Goal: Task Accomplishment & Management: Use online tool/utility

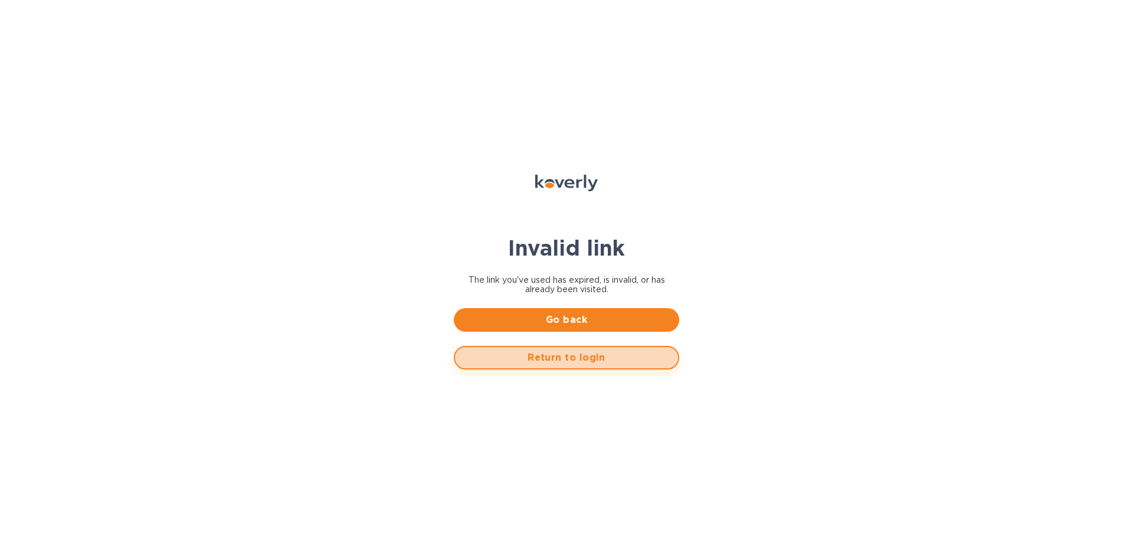
click at [556, 351] on span "Return to login" at bounding box center [566, 357] width 204 height 14
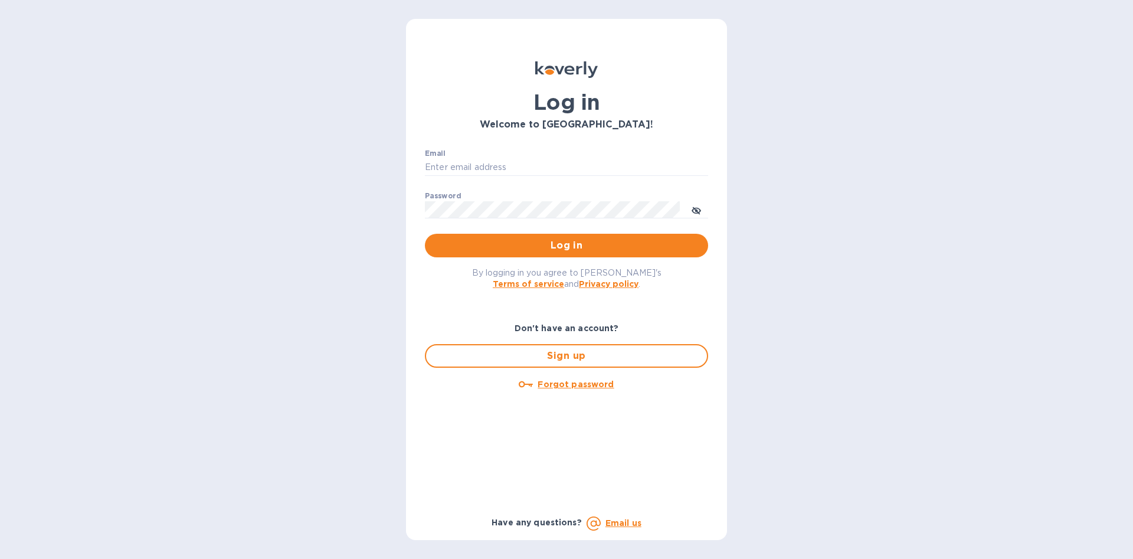
type input "[EMAIL_ADDRESS][DOMAIN_NAME]"
click at [560, 242] on span "Log in" at bounding box center [566, 245] width 264 height 14
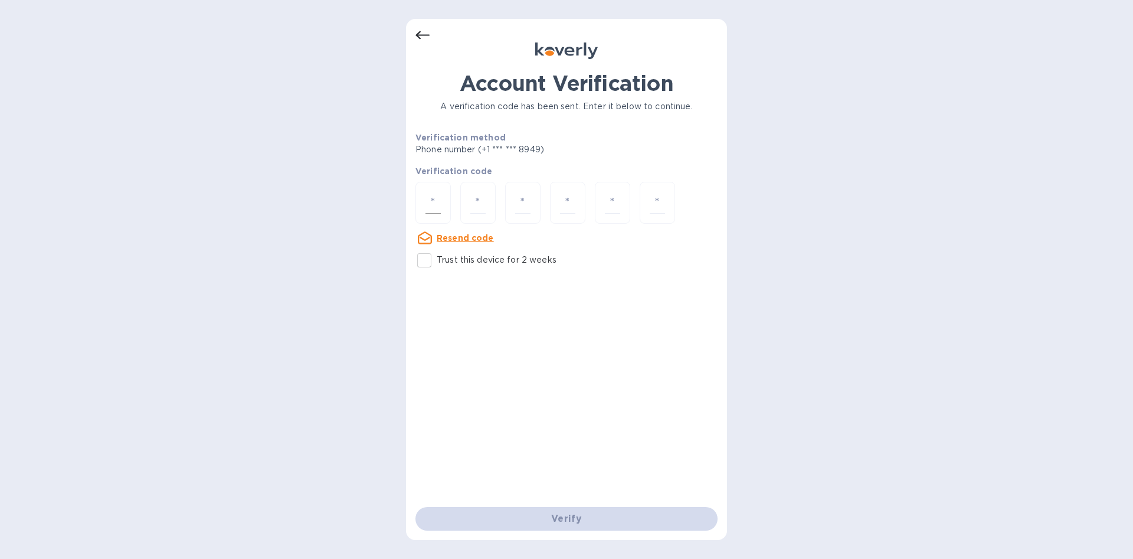
click at [431, 202] on input "number" at bounding box center [432, 203] width 15 height 22
type input "8"
type input "3"
type input "7"
type input "1"
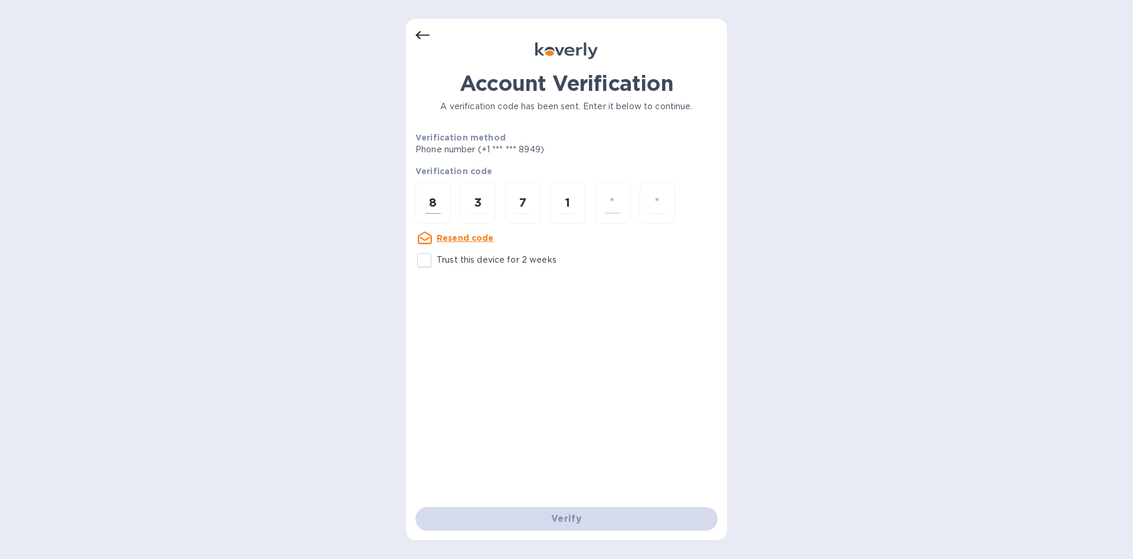
type input "0"
type input "8"
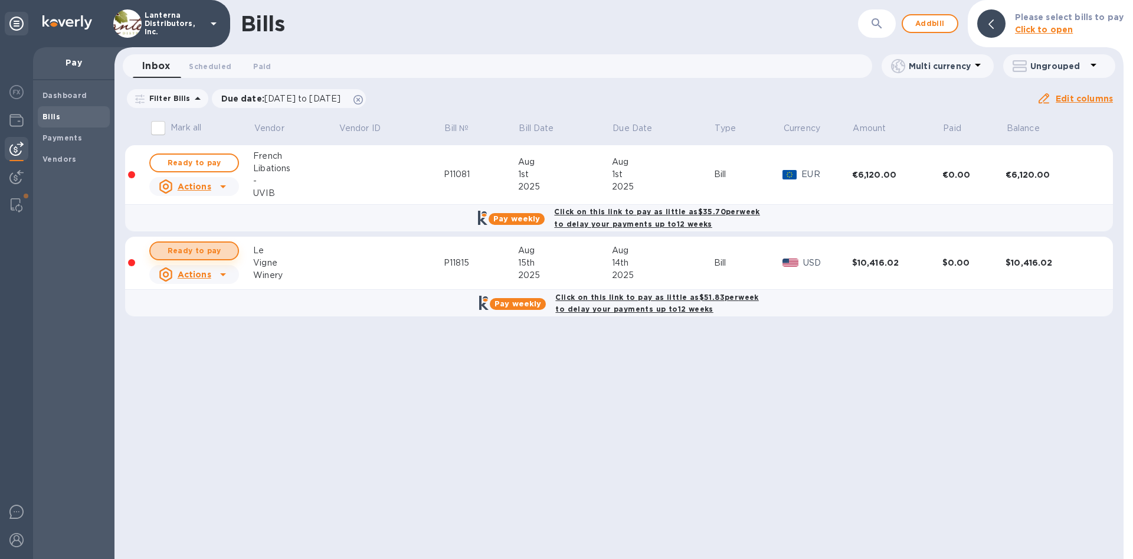
click at [207, 253] on span "Ready to pay" at bounding box center [194, 251] width 68 height 14
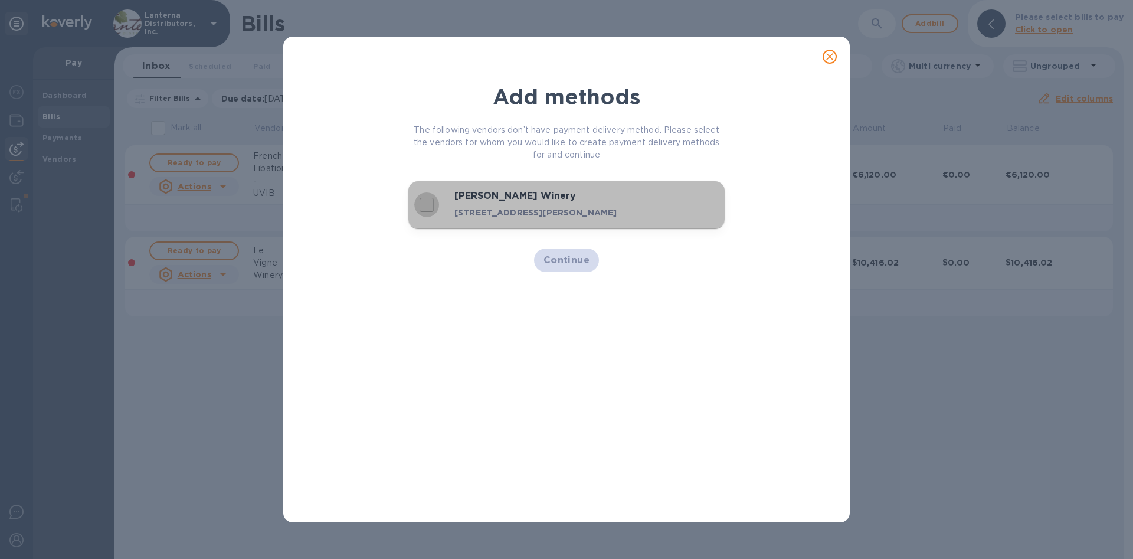
click at [428, 208] on input "decorative checkbox" at bounding box center [426, 204] width 25 height 25
checkbox input "true"
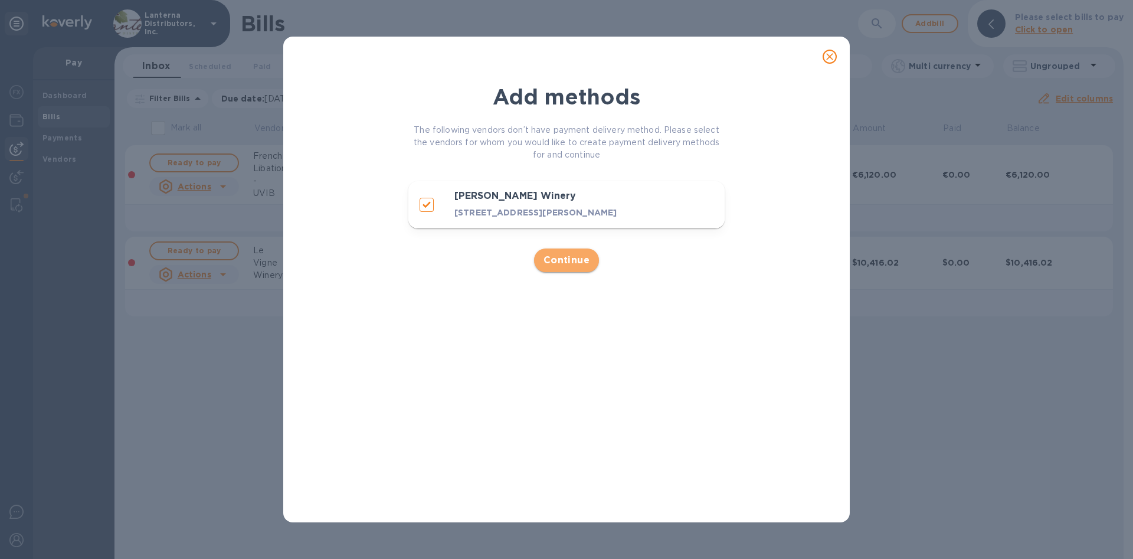
click at [566, 267] on span "Continue" at bounding box center [566, 260] width 47 height 14
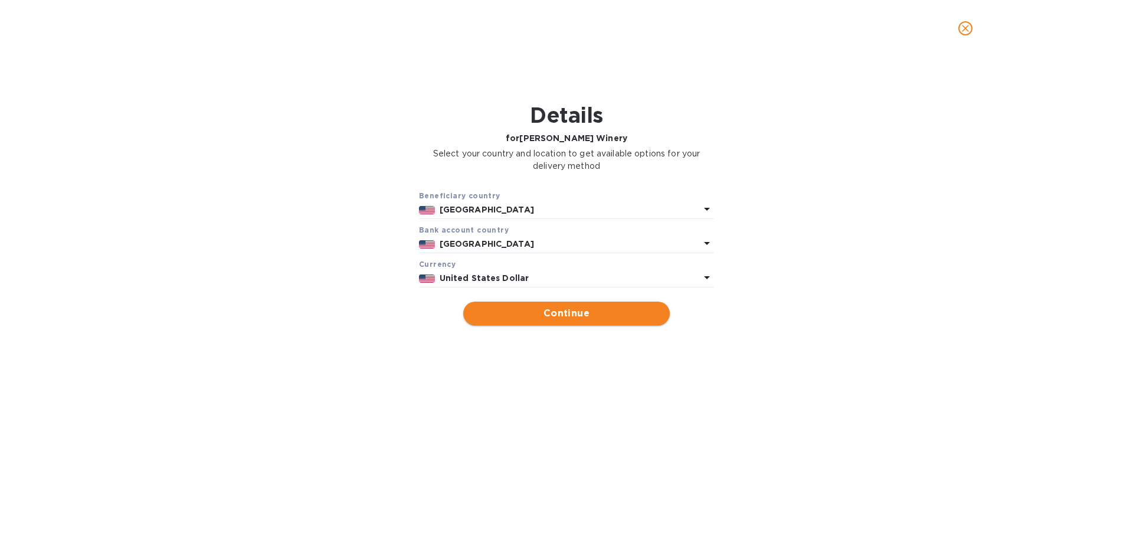
click at [566, 316] on span "Continue" at bounding box center [567, 313] width 188 height 14
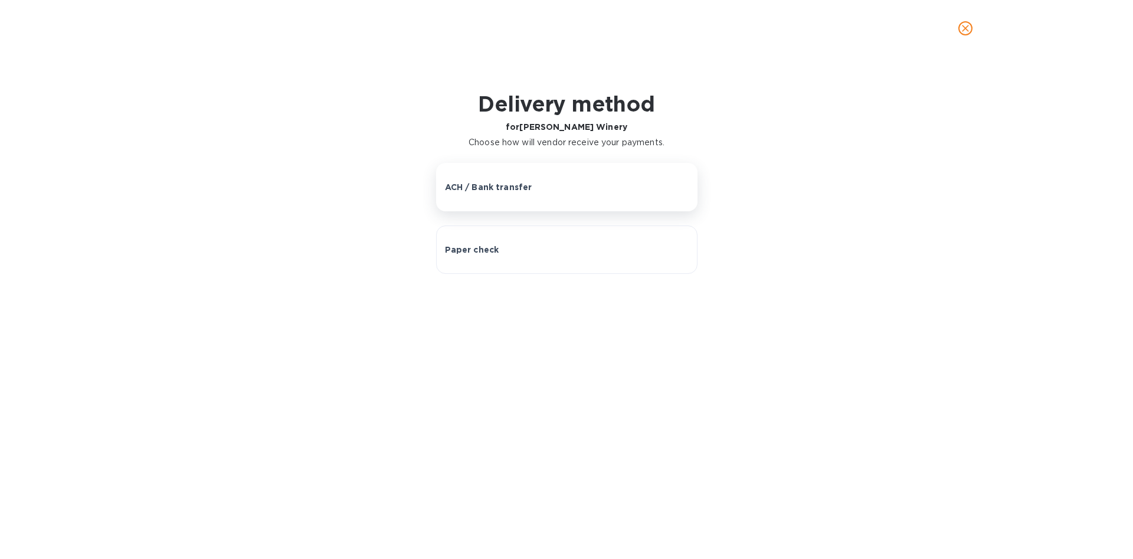
click at [523, 173] on button "ACH / Bank transfer" at bounding box center [566, 187] width 261 height 48
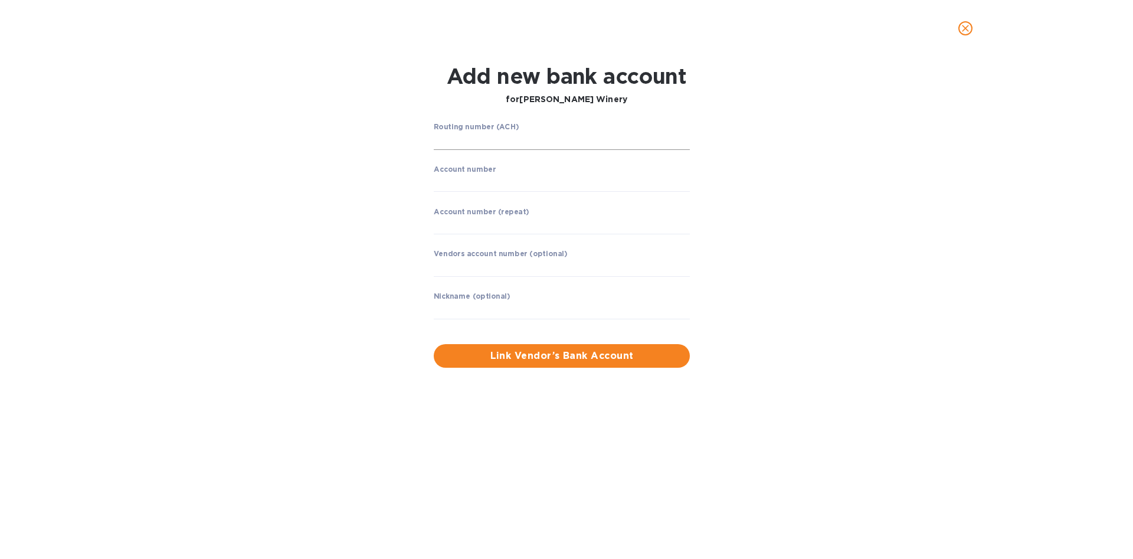
click at [517, 132] on input "string" at bounding box center [562, 141] width 256 height 18
type input "121042882"
click at [461, 178] on input "string" at bounding box center [562, 183] width 256 height 18
type input "8089147063"
click at [504, 222] on input "string" at bounding box center [562, 225] width 256 height 18
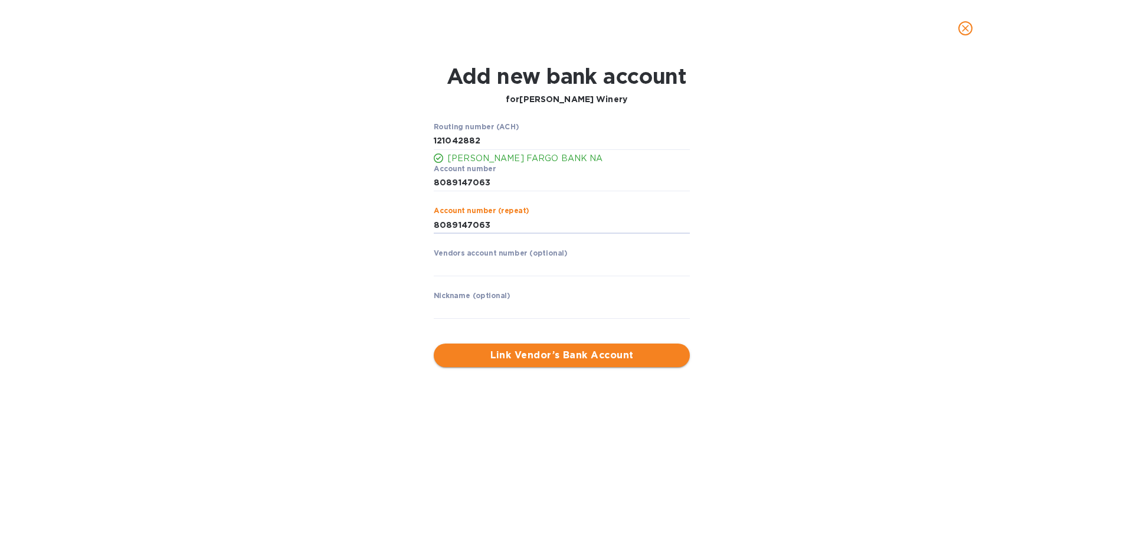
type input "8089147063"
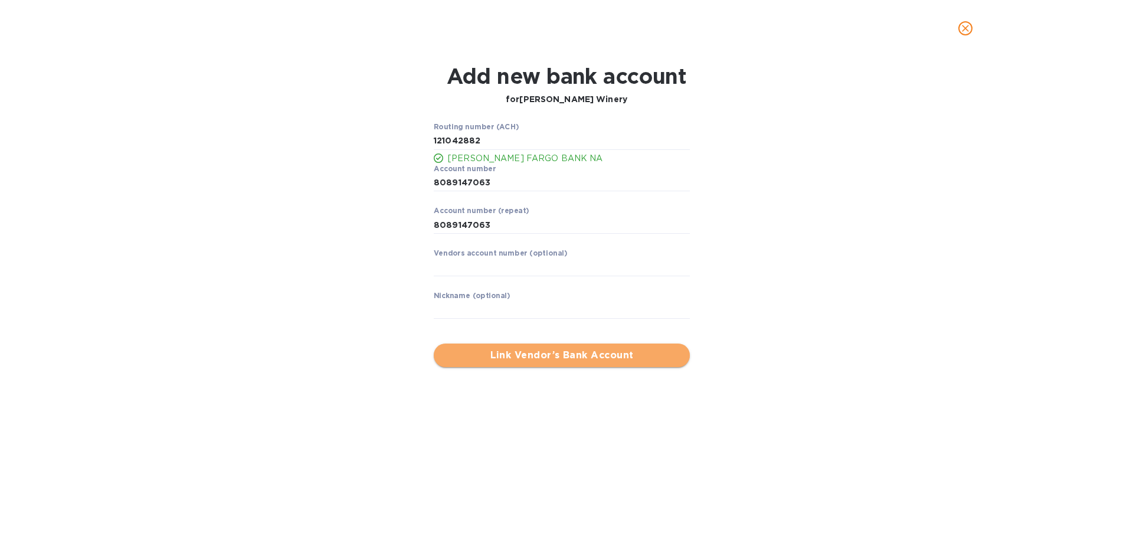
click at [540, 354] on span "Link Vendor’s Bank Account" at bounding box center [561, 355] width 237 height 14
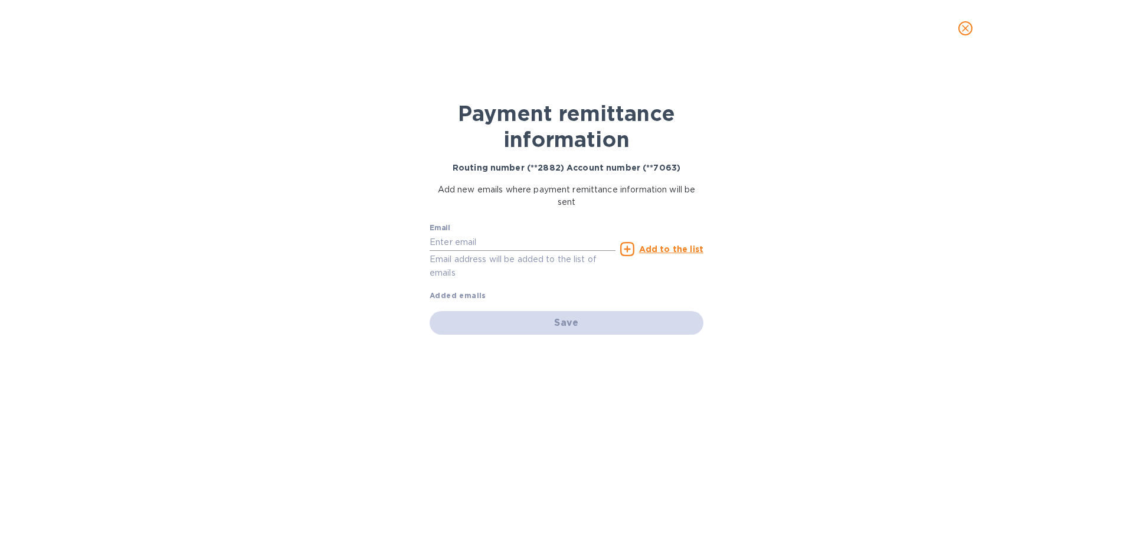
click at [485, 238] on input "text" at bounding box center [522, 242] width 186 height 18
paste input "c.miller@levignewinery.com"
type input "c.miller@levignewinery.com"
click at [679, 245] on u "Add to the list" at bounding box center [671, 248] width 64 height 9
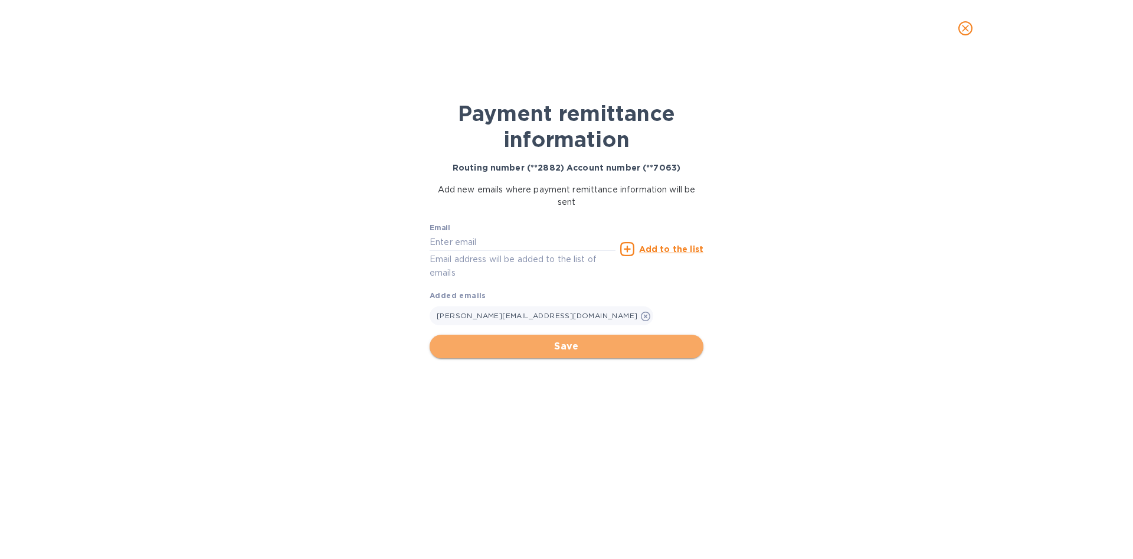
click at [541, 347] on span "Save" at bounding box center [566, 346] width 255 height 14
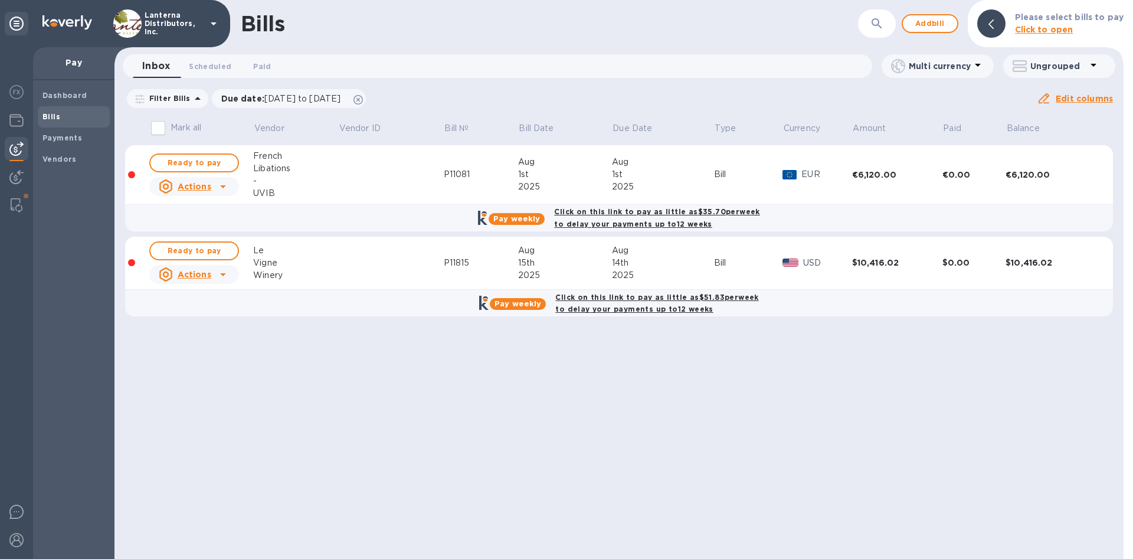
click at [219, 270] on icon at bounding box center [223, 274] width 14 height 14
click at [286, 367] on div at bounding box center [566, 279] width 1133 height 559
click at [208, 249] on span "Ready to pay" at bounding box center [194, 251] width 68 height 14
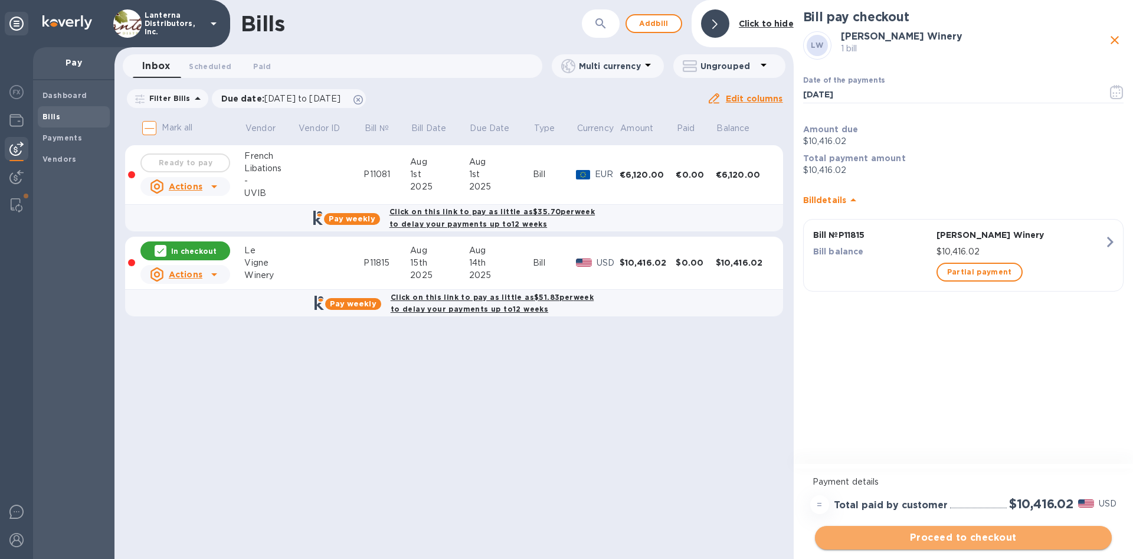
click at [980, 539] on span "Proceed to checkout" at bounding box center [963, 537] width 278 height 14
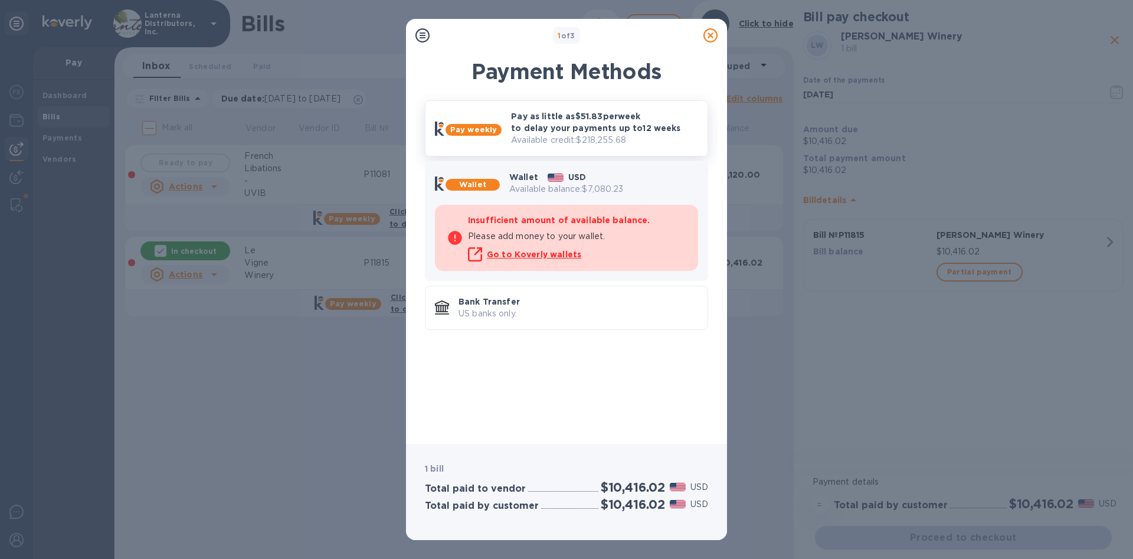
click at [523, 126] on p "Pay as little as $51.83 per week to delay your payments up to 12 weeks" at bounding box center [604, 122] width 187 height 24
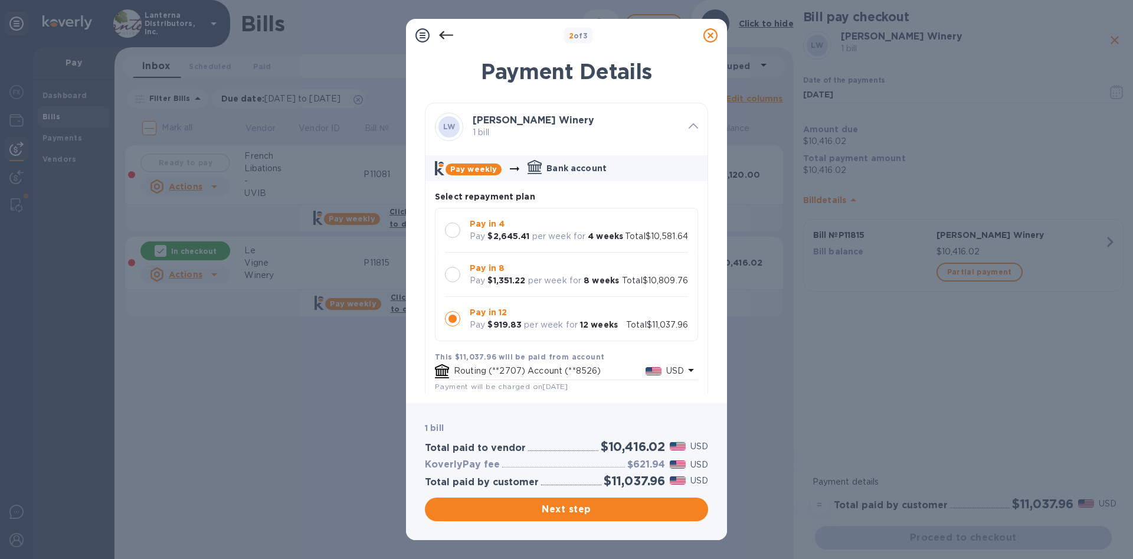
click at [453, 228] on div at bounding box center [452, 229] width 15 height 15
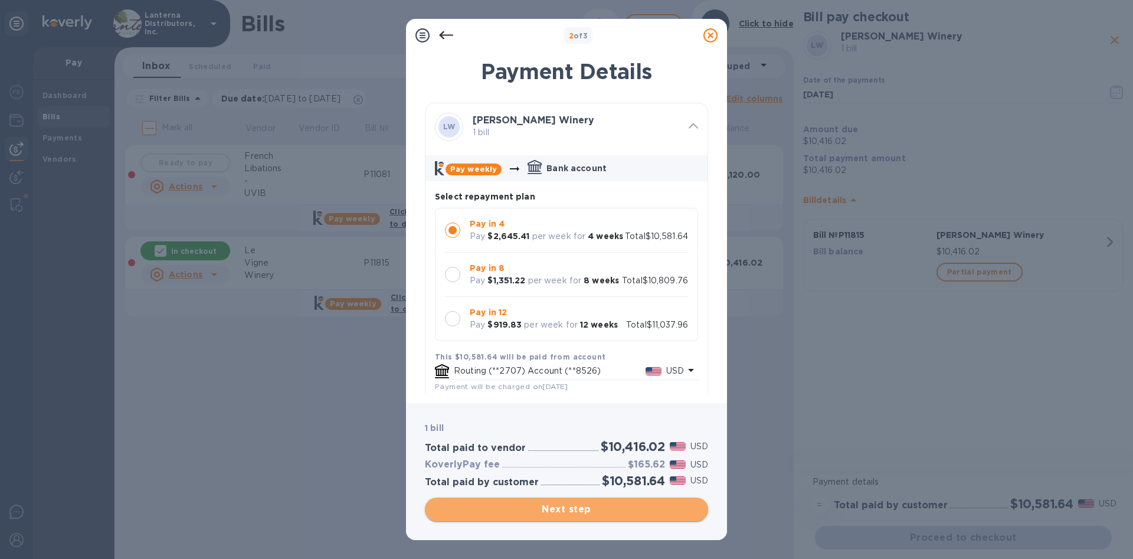
click at [622, 507] on span "Next step" at bounding box center [566, 509] width 264 height 14
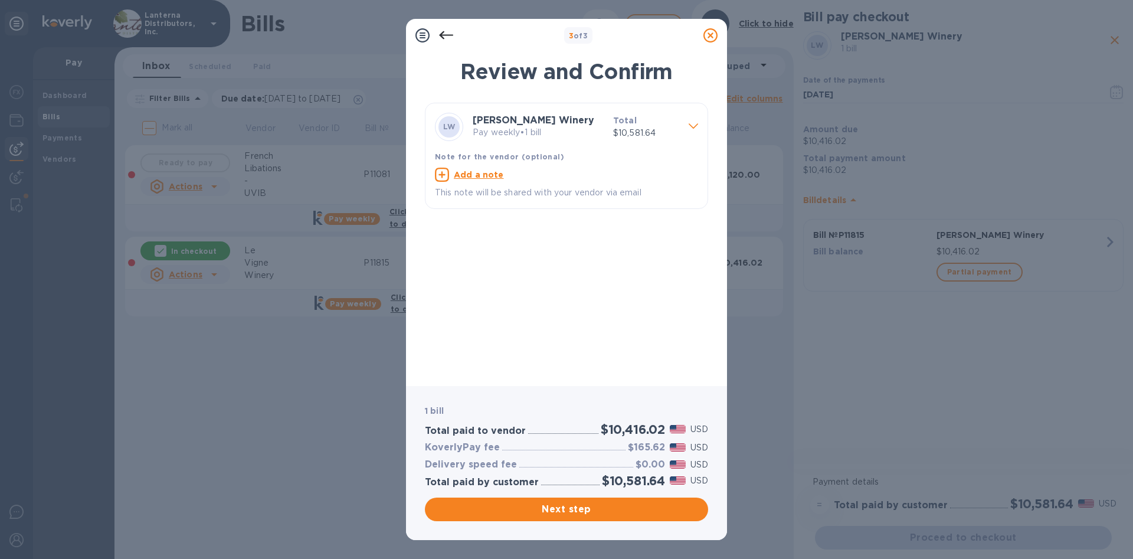
click at [694, 130] on span at bounding box center [692, 125] width 9 height 11
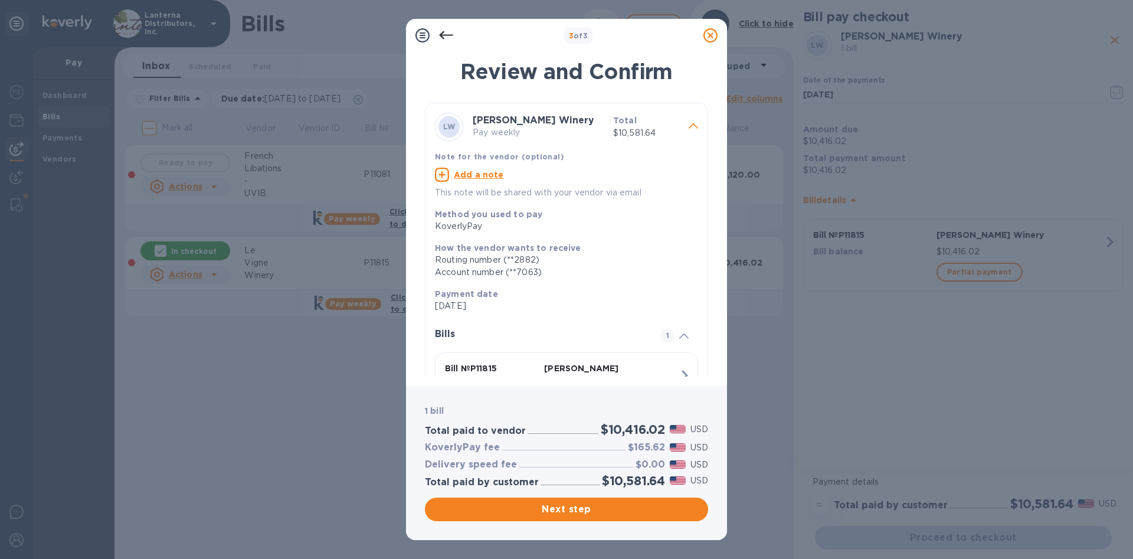
click at [688, 129] on div at bounding box center [693, 127] width 19 height 21
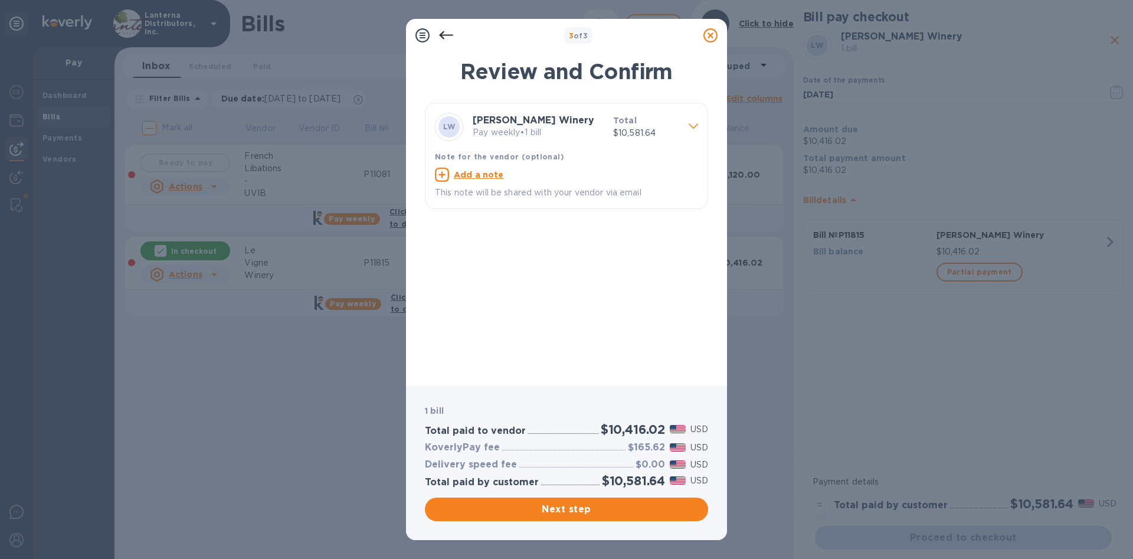
click at [688, 129] on div at bounding box center [693, 127] width 19 height 21
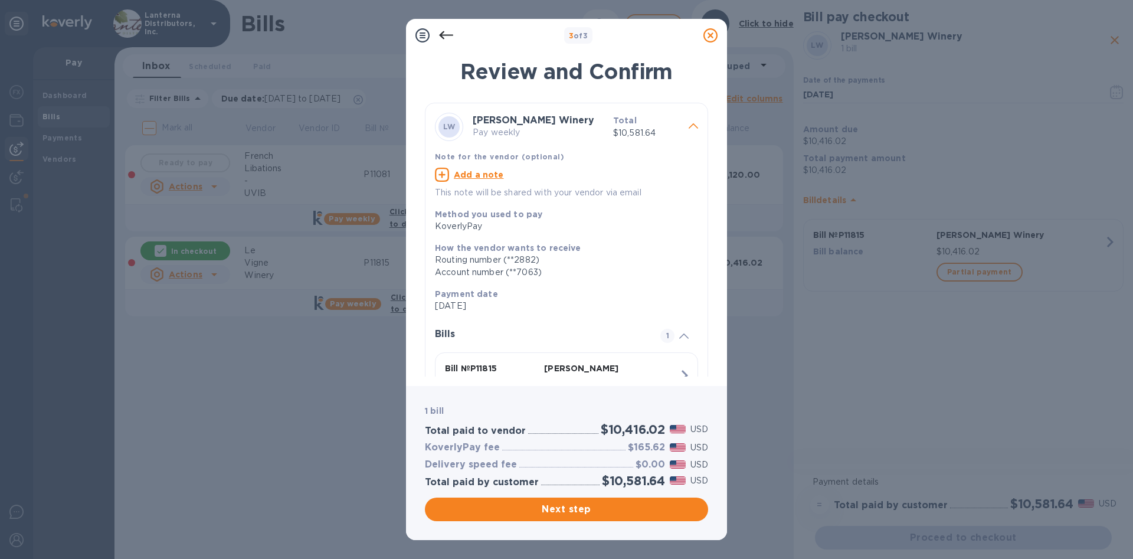
click at [688, 129] on div at bounding box center [693, 127] width 19 height 21
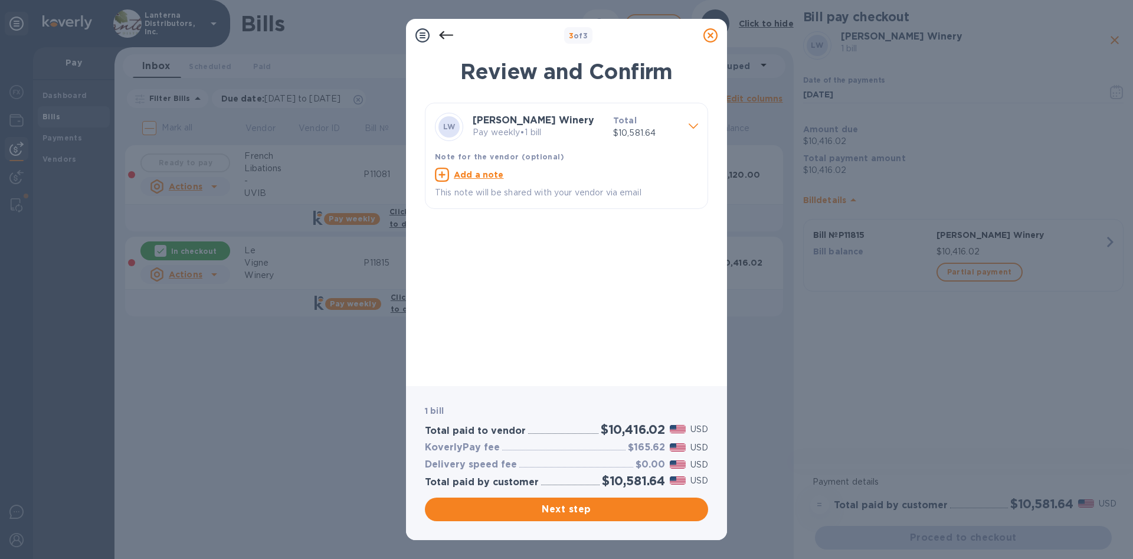
click at [688, 129] on div at bounding box center [693, 127] width 19 height 21
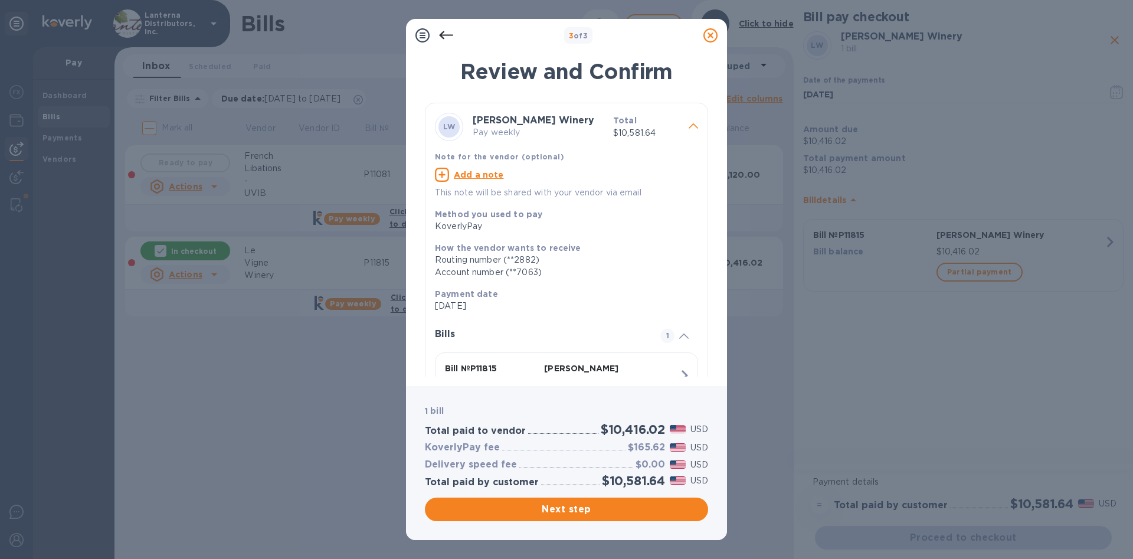
click at [710, 36] on icon at bounding box center [710, 35] width 14 height 14
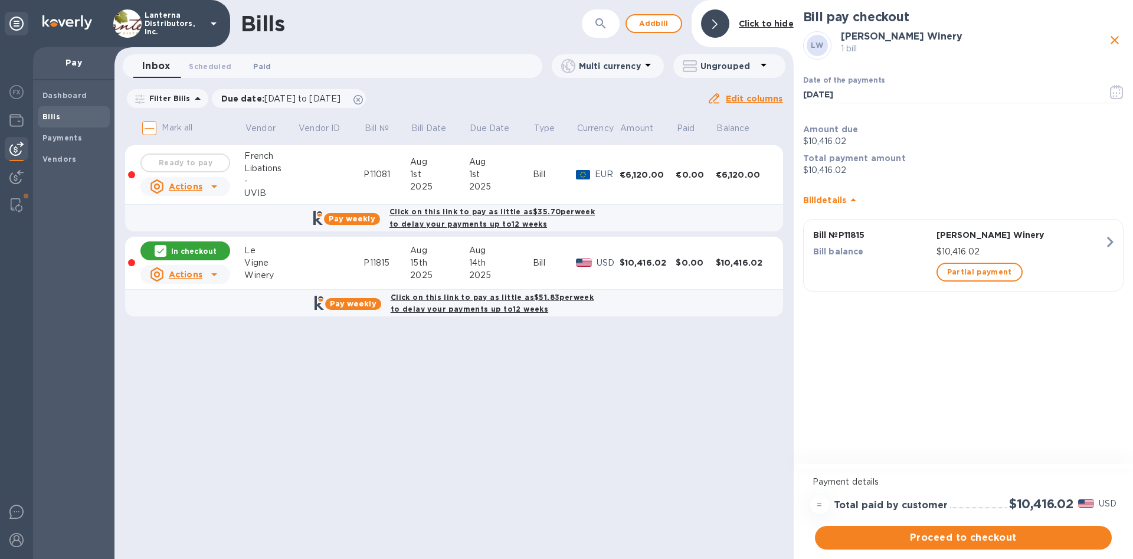
click at [260, 68] on span "Paid 0" at bounding box center [262, 66] width 18 height 12
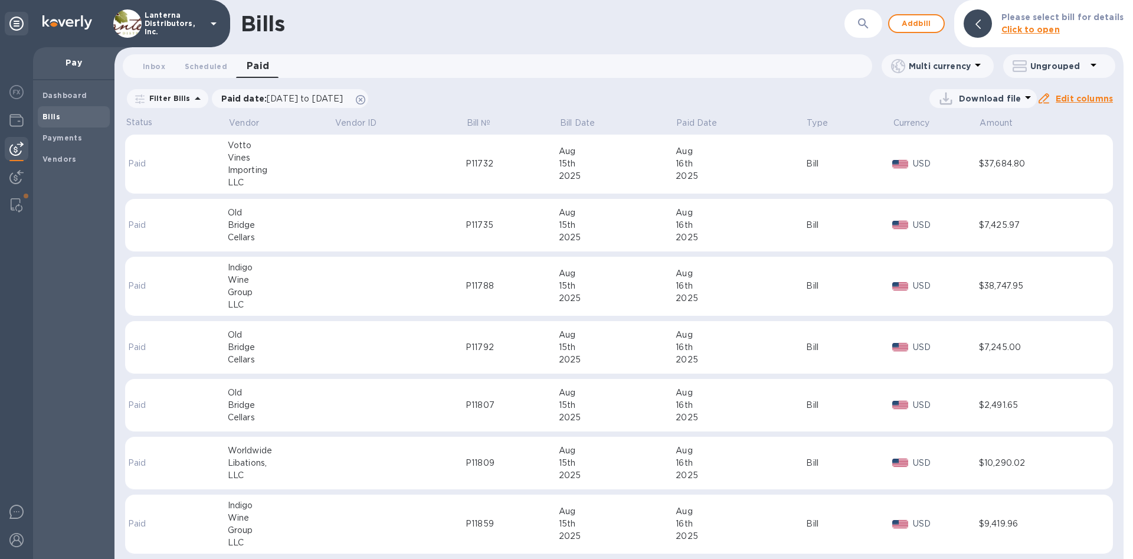
click at [234, 160] on div "Vines" at bounding box center [281, 158] width 106 height 12
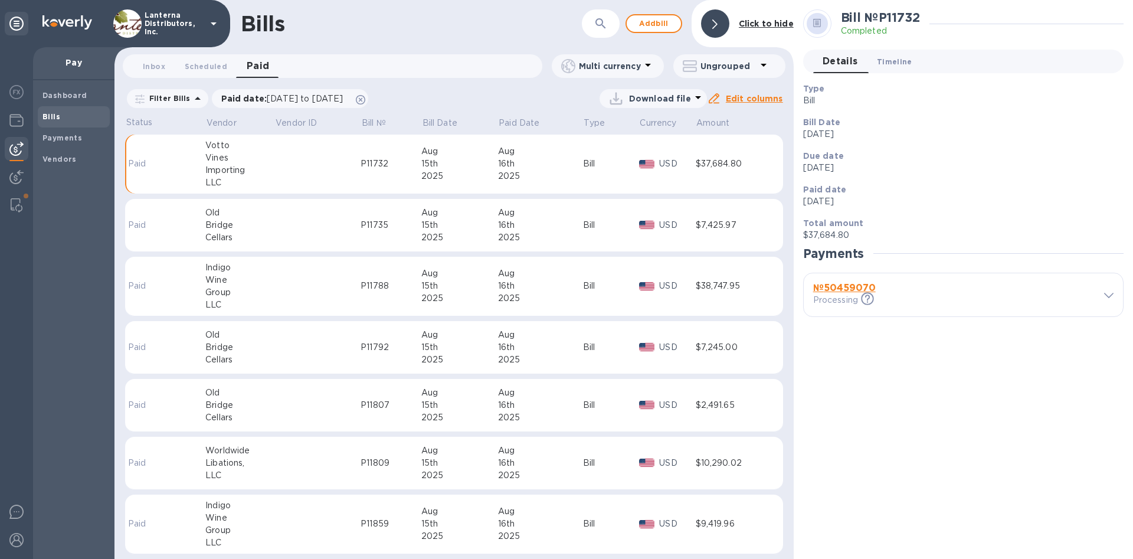
click at [903, 64] on span "Timeline 0" at bounding box center [894, 61] width 35 height 12
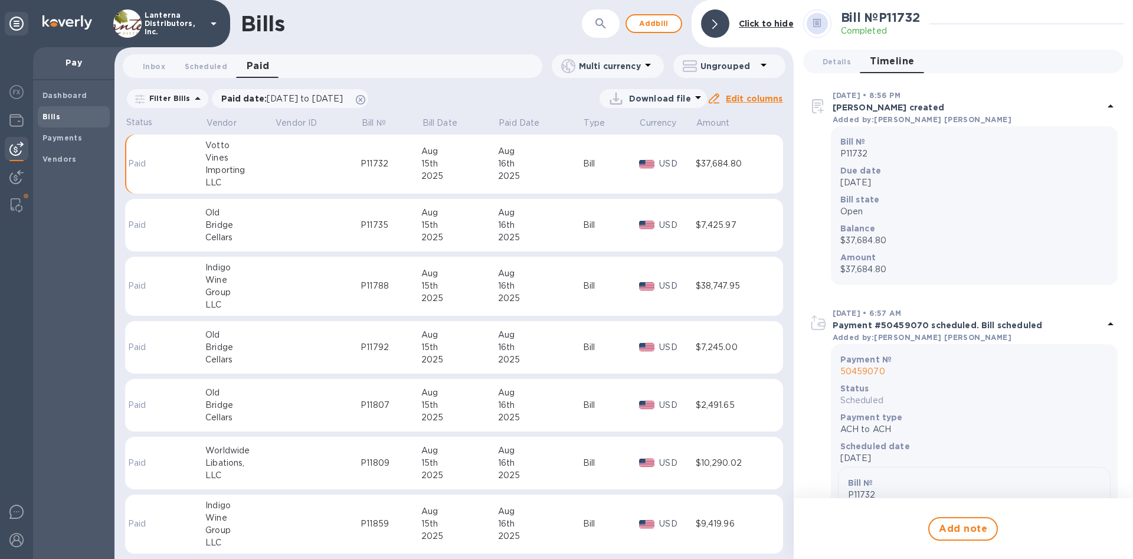
click at [336, 237] on td at bounding box center [318, 225] width 86 height 53
click at [293, 468] on td at bounding box center [318, 463] width 86 height 53
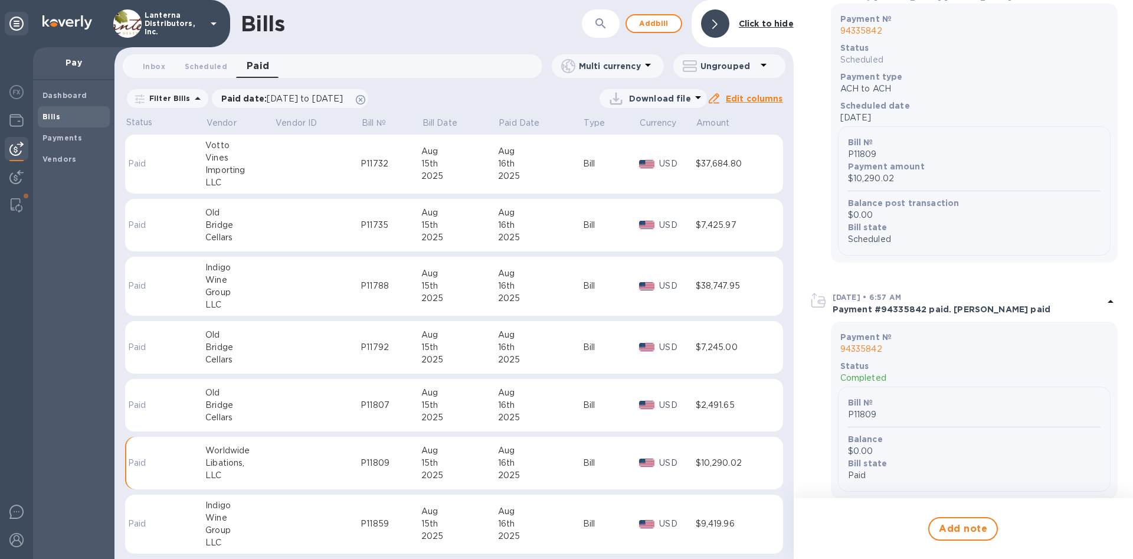
scroll to position [366, 0]
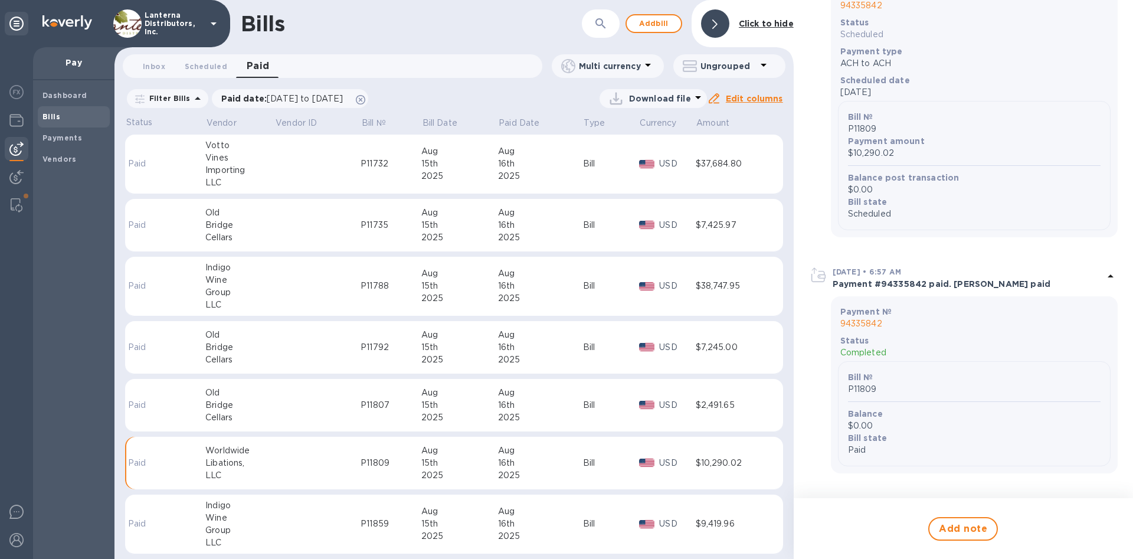
click at [865, 326] on p "94335842" at bounding box center [974, 323] width 268 height 12
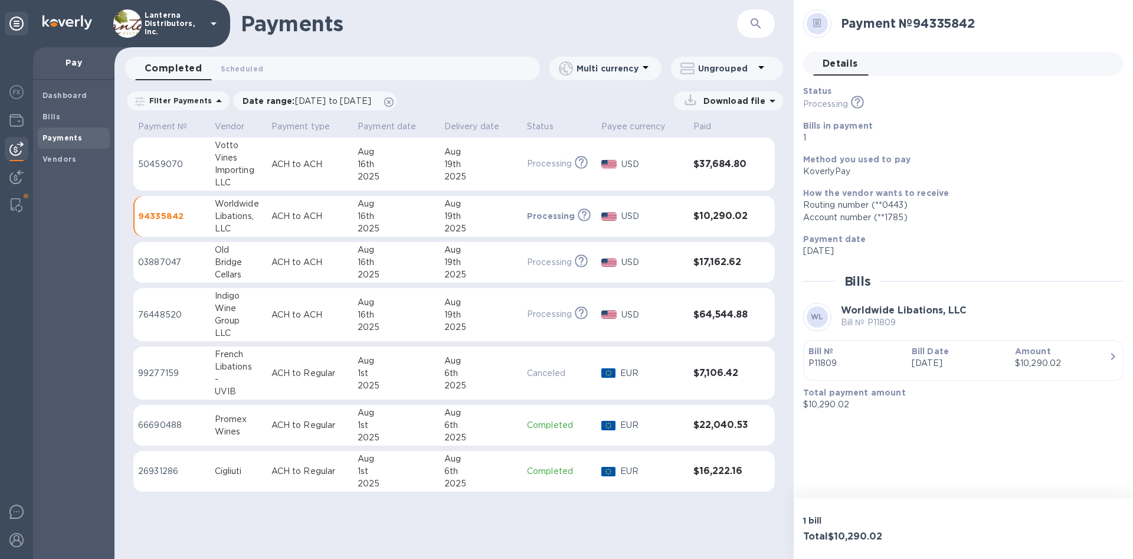
click at [454, 523] on div "Payments ​ Completed 0 Scheduled 0 Multi currency Ungrouped Filter Payments Dat…" at bounding box center [453, 279] width 679 height 559
click at [54, 91] on b "Dashboard" at bounding box center [64, 95] width 45 height 9
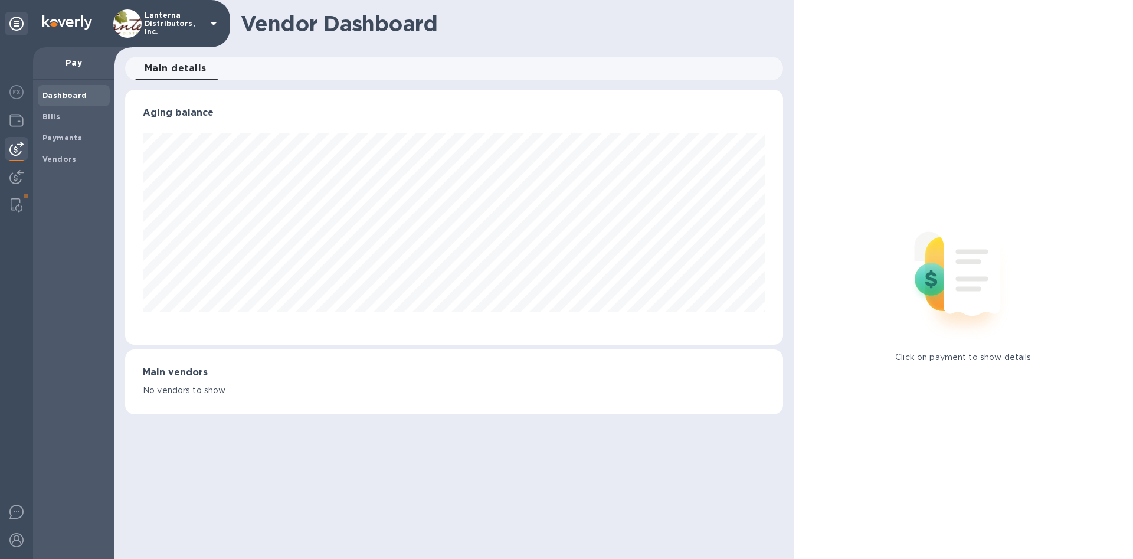
scroll to position [255, 657]
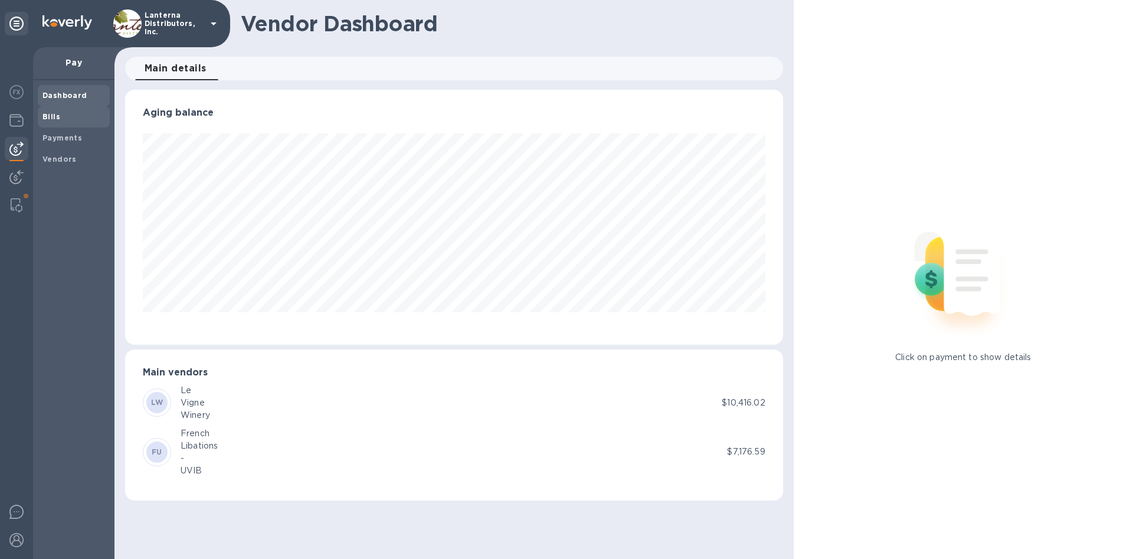
click at [48, 114] on b "Bills" at bounding box center [51, 116] width 18 height 9
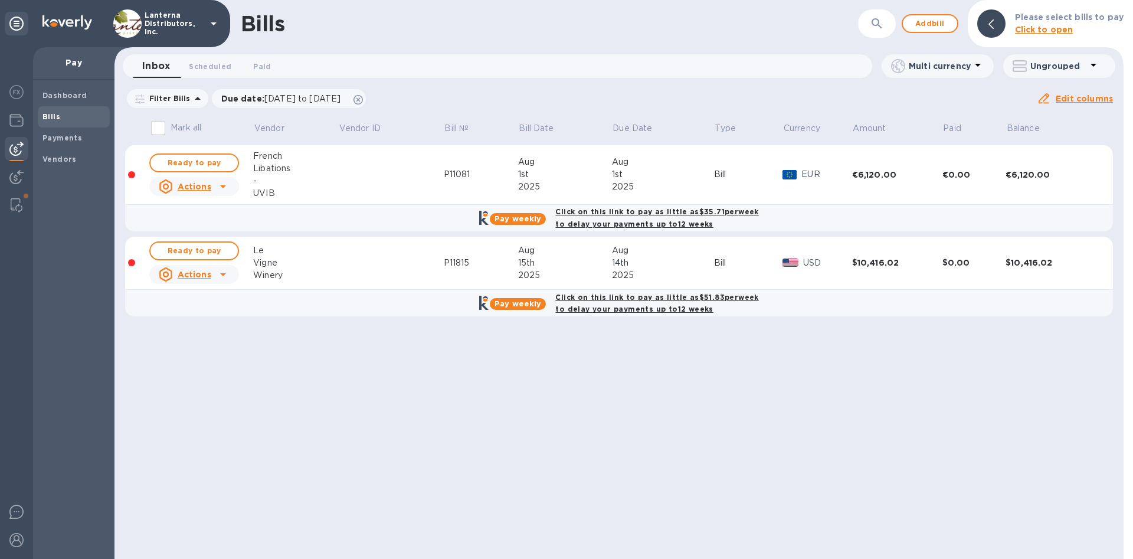
click at [354, 265] on td at bounding box center [391, 263] width 106 height 53
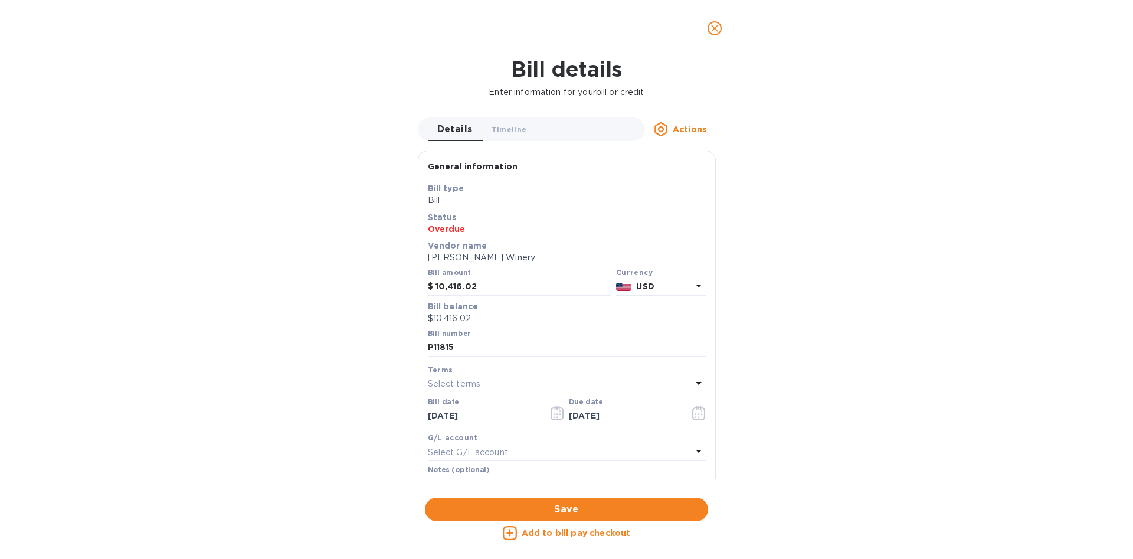
click at [714, 34] on icon "close" at bounding box center [714, 28] width 12 height 12
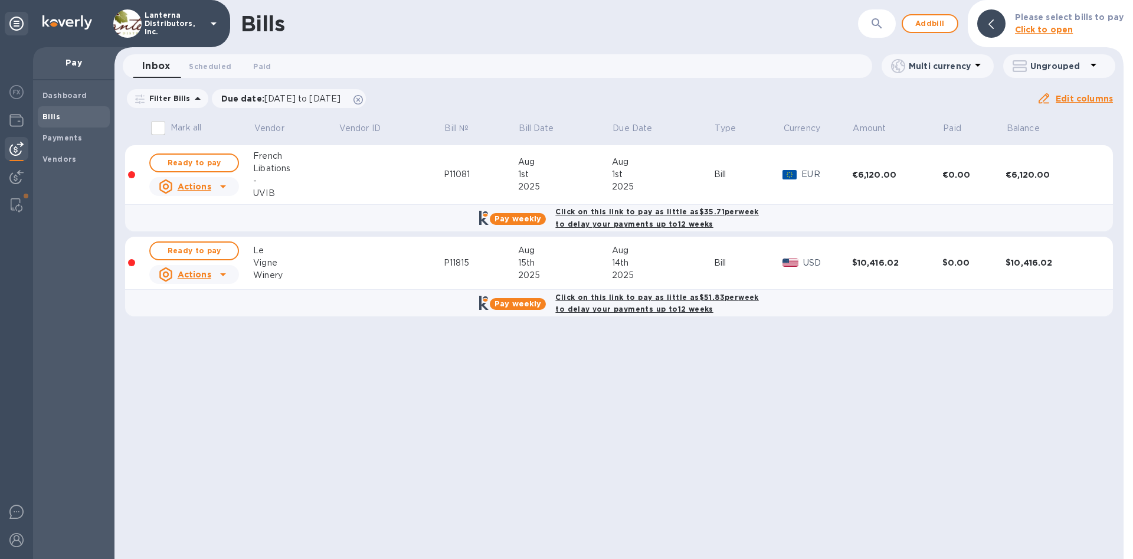
click at [1046, 29] on b "Click to open" at bounding box center [1044, 29] width 58 height 9
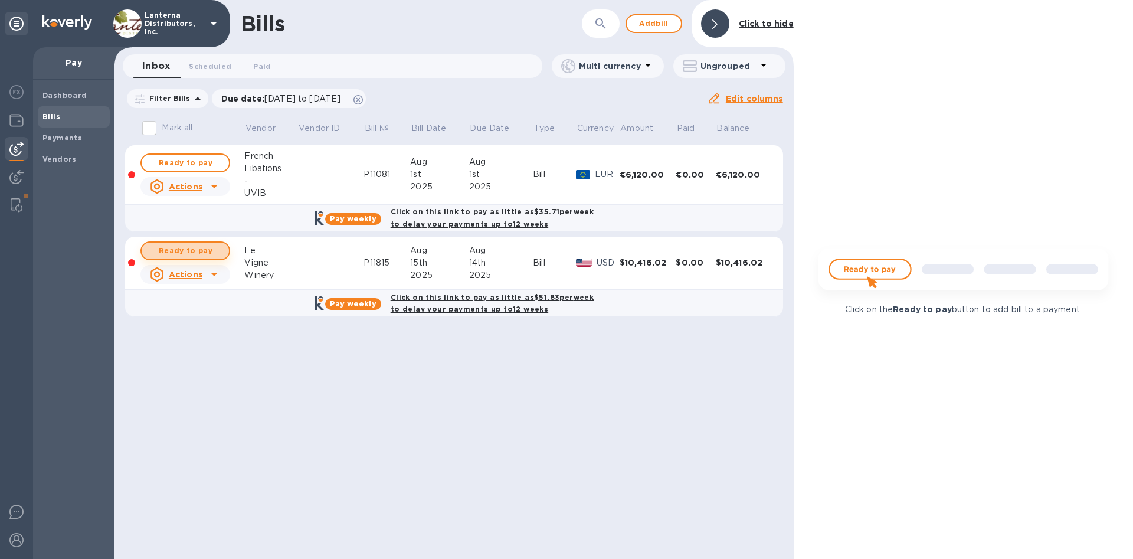
click at [178, 245] on span "Ready to pay" at bounding box center [185, 251] width 68 height 14
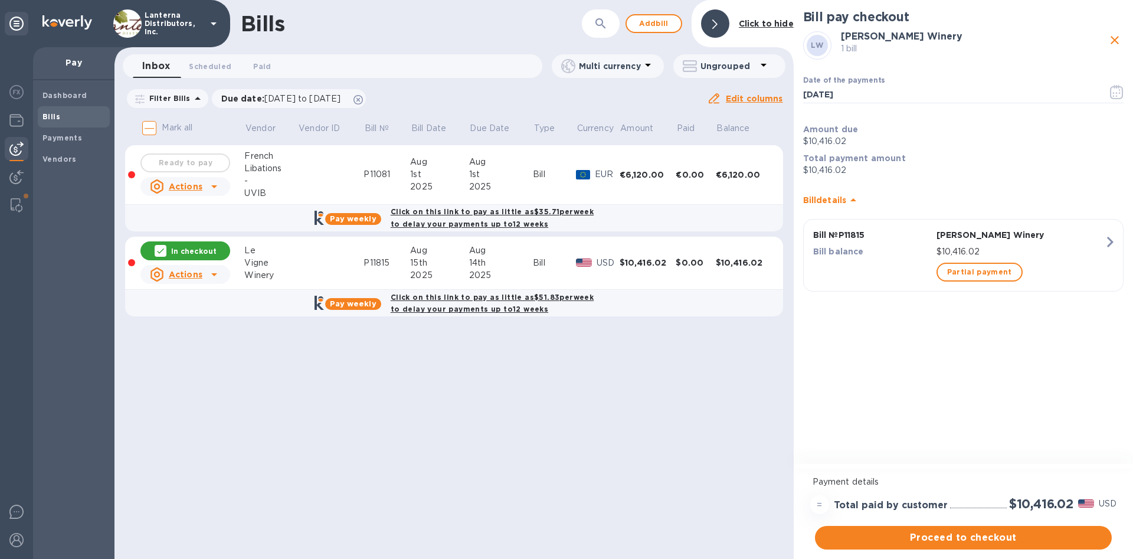
click at [1118, 42] on icon "close" at bounding box center [1114, 40] width 14 height 14
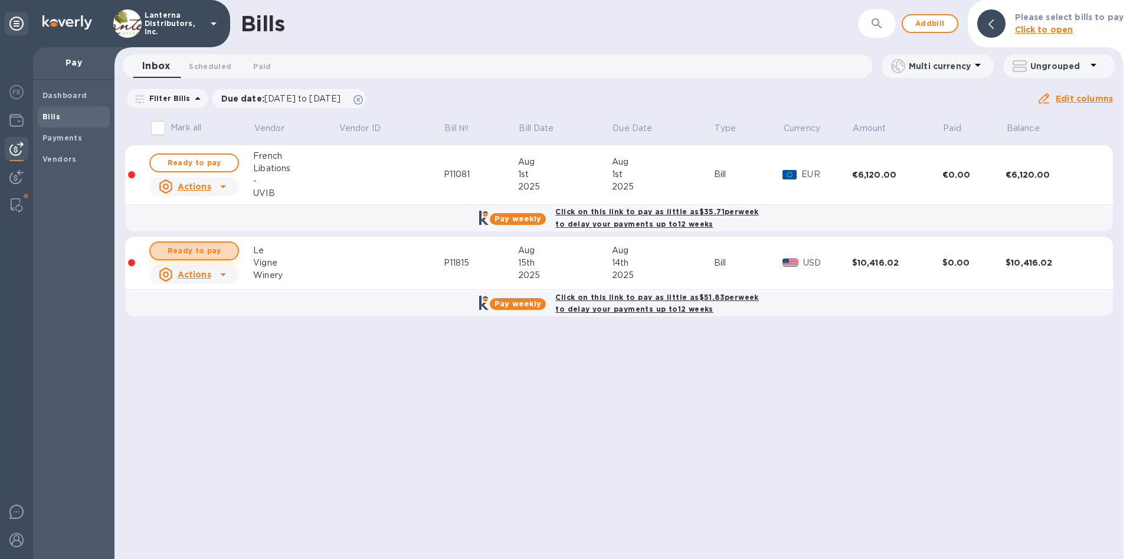
click at [204, 250] on span "Ready to pay" at bounding box center [194, 251] width 68 height 14
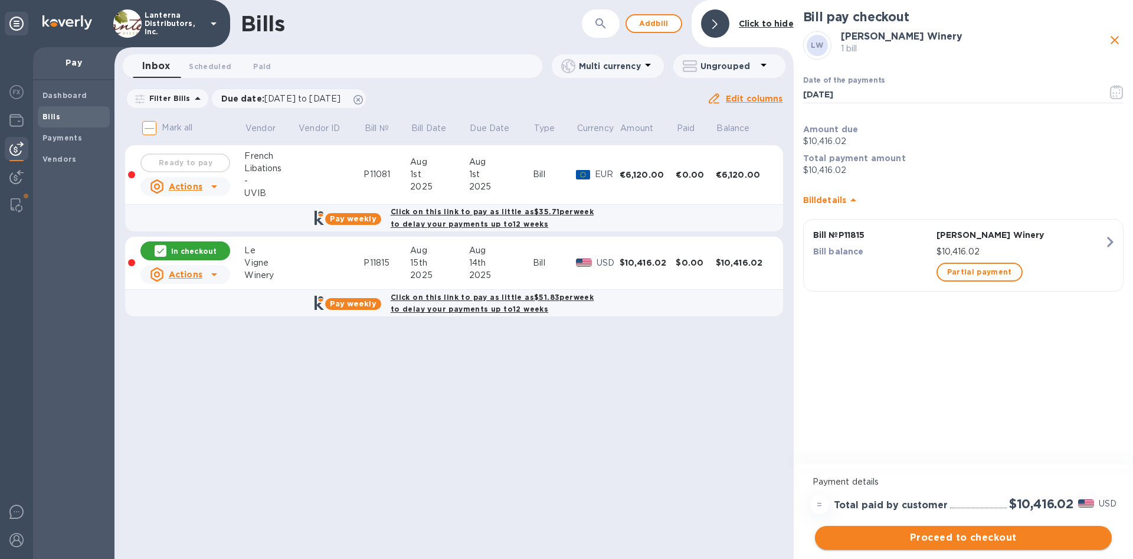
click at [982, 543] on span "Proceed to checkout" at bounding box center [963, 537] width 278 height 14
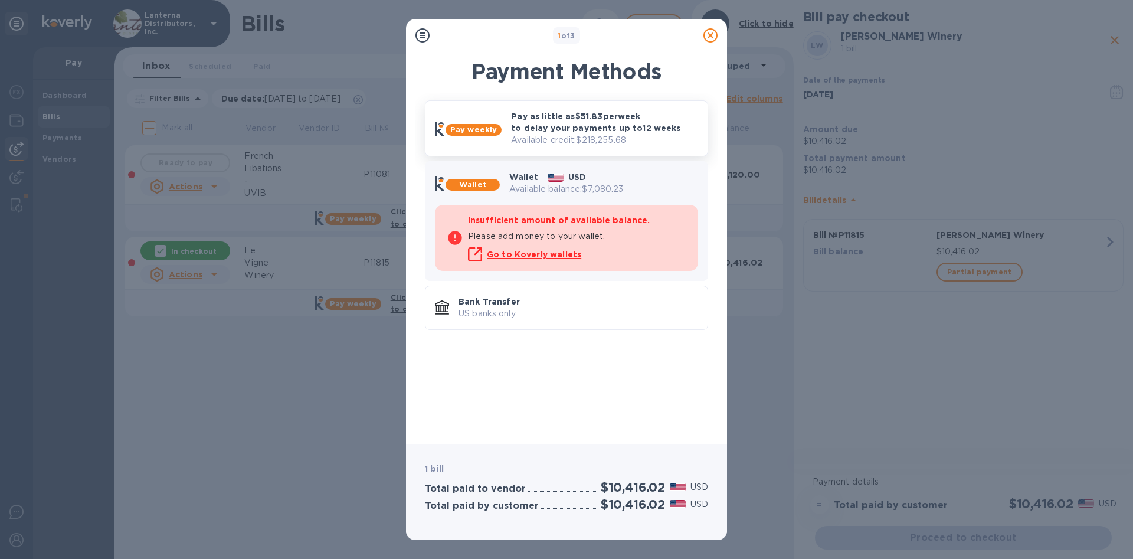
click at [539, 136] on p "Available credit: $218,255.68" at bounding box center [604, 140] width 187 height 12
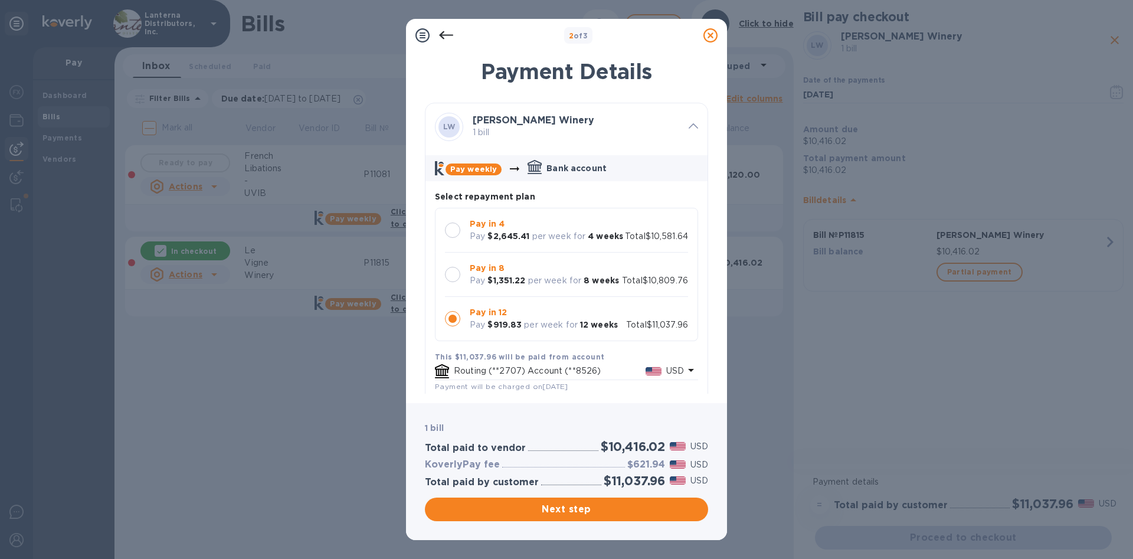
click at [457, 232] on div at bounding box center [452, 229] width 15 height 15
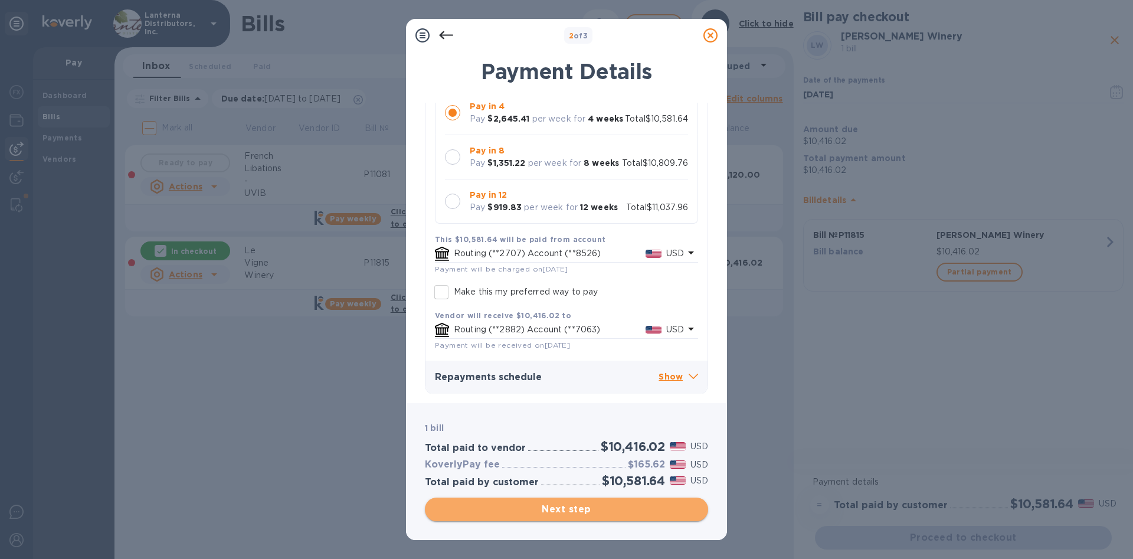
click at [565, 506] on span "Next step" at bounding box center [566, 509] width 264 height 14
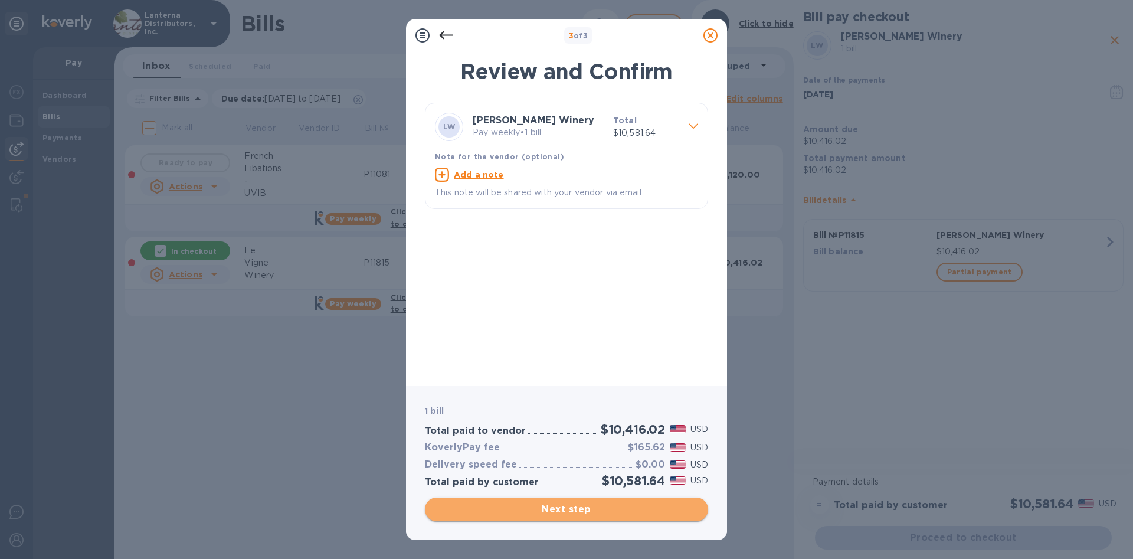
click at [572, 514] on span "Next step" at bounding box center [566, 509] width 264 height 14
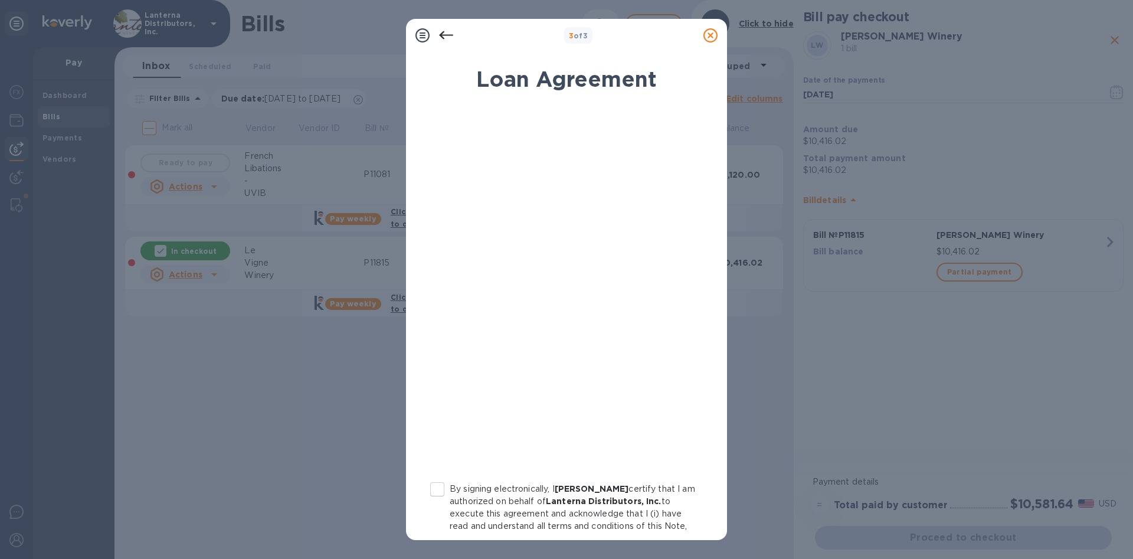
scroll to position [101, 0]
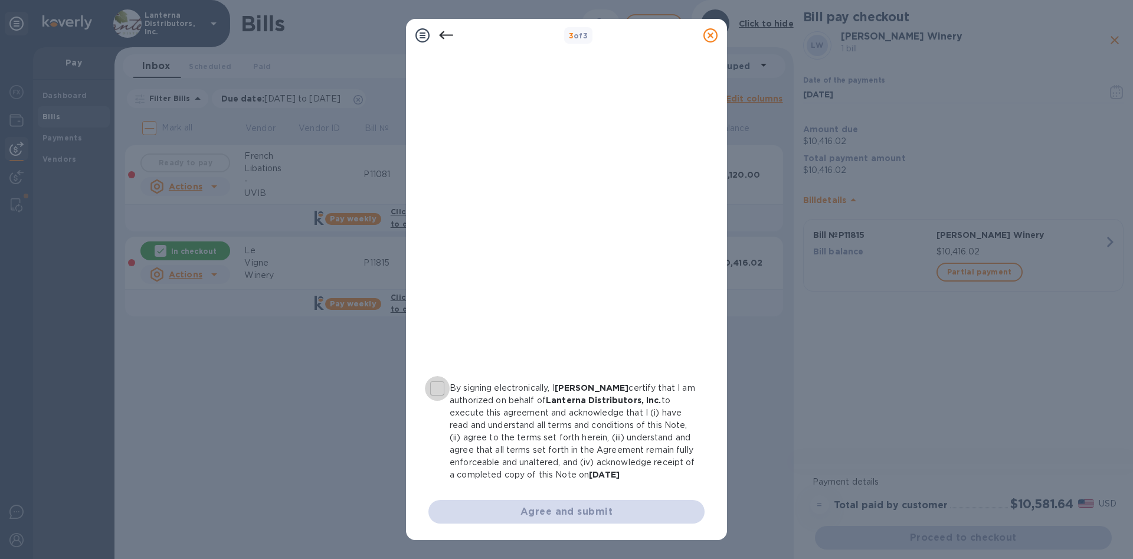
click at [435, 391] on input "By signing electronically, I Kathleen Hirsch certify that I am authorized on be…" at bounding box center [437, 388] width 25 height 25
checkbox input "true"
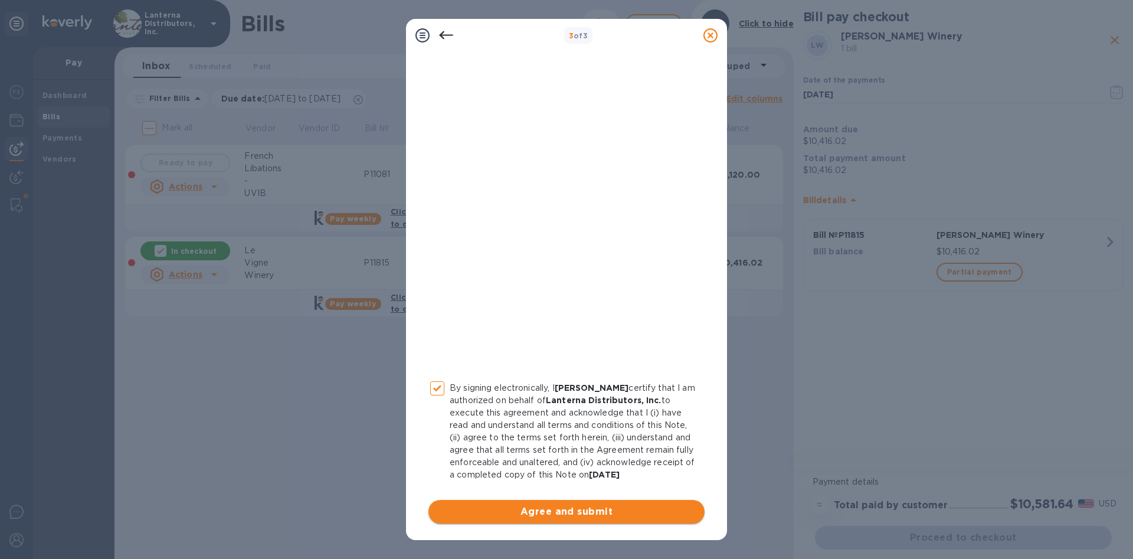
click at [623, 511] on span "Agree and submit" at bounding box center [566, 511] width 257 height 14
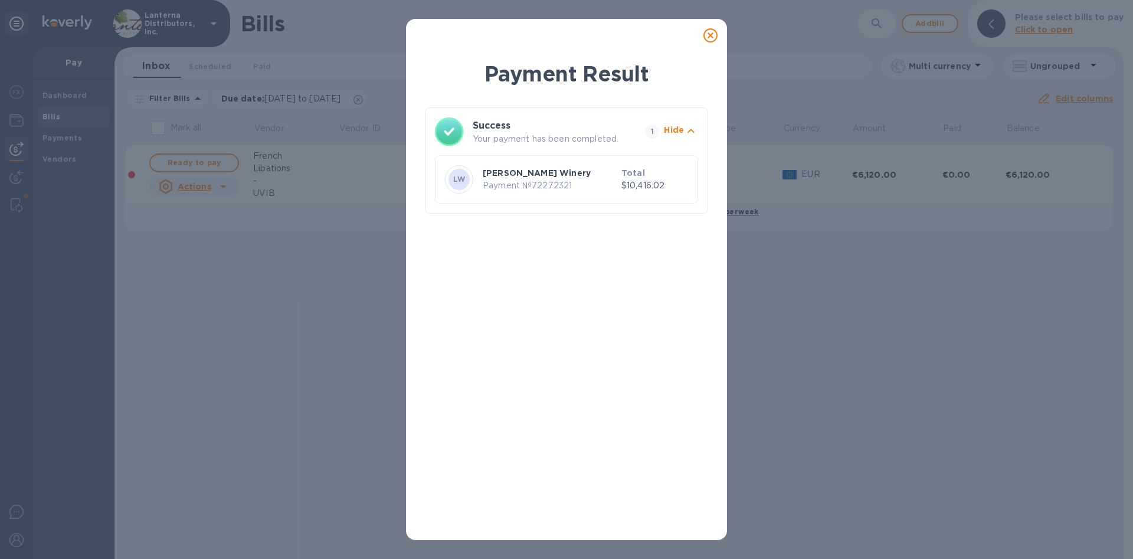
click at [711, 36] on icon at bounding box center [710, 35] width 14 height 14
